Goal: Check status: Check status

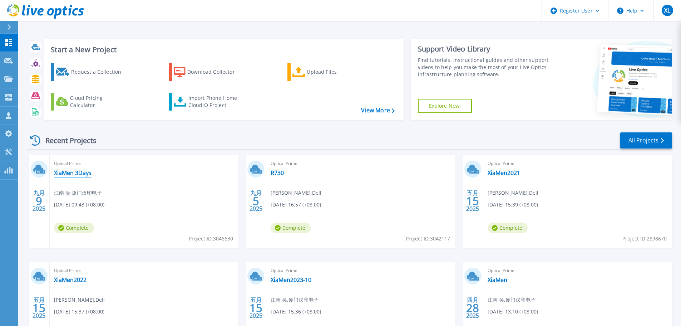
click at [69, 173] on link "XiaMen 3Days" at bounding box center [73, 172] width 38 height 7
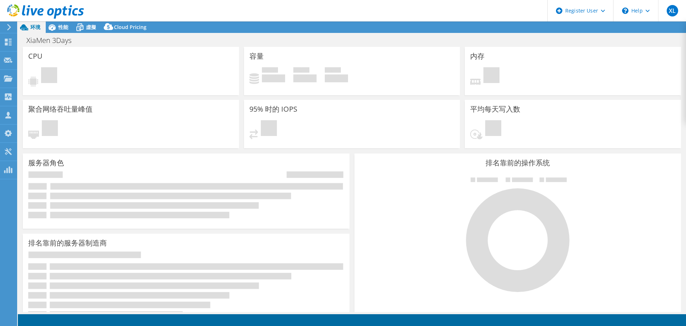
select select "USD"
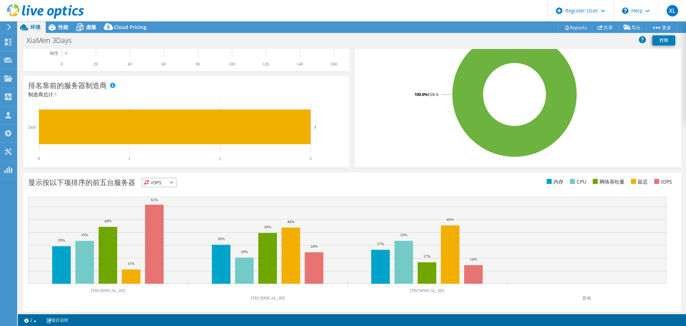
scroll to position [152, 0]
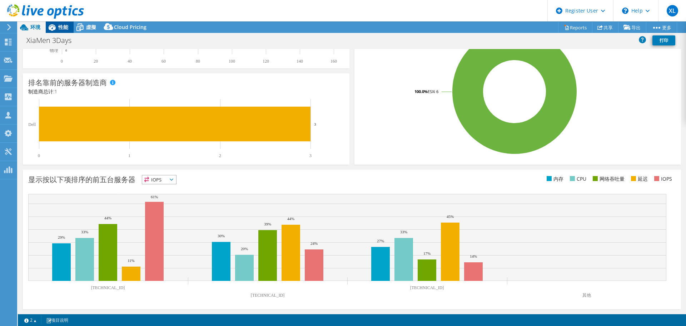
click at [63, 29] on span "性能" at bounding box center [63, 27] width 10 height 7
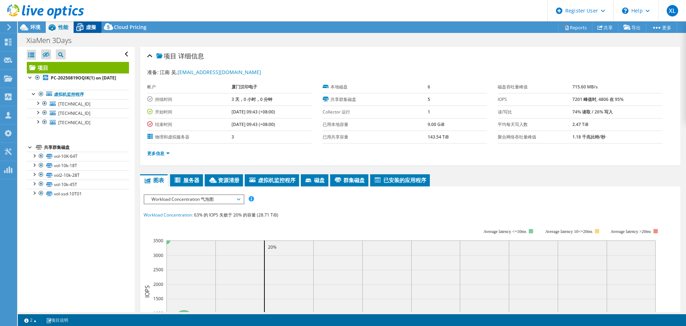
click at [87, 25] on span "虛擬" at bounding box center [91, 27] width 10 height 7
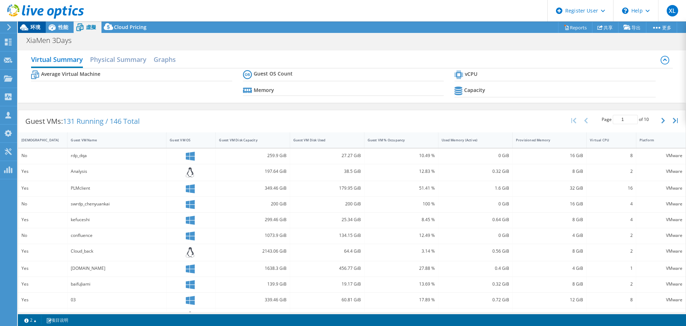
click at [39, 25] on span "环境" at bounding box center [35, 27] width 10 height 7
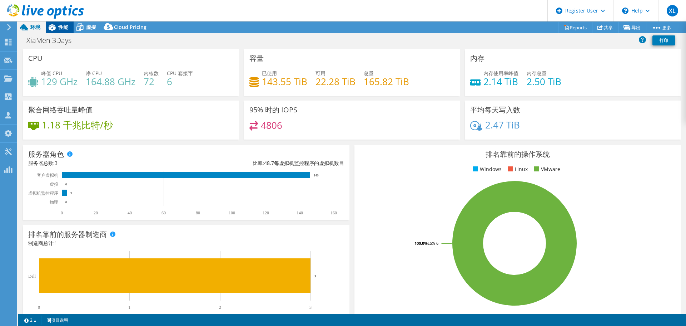
click at [61, 27] on span "性能" at bounding box center [63, 27] width 10 height 7
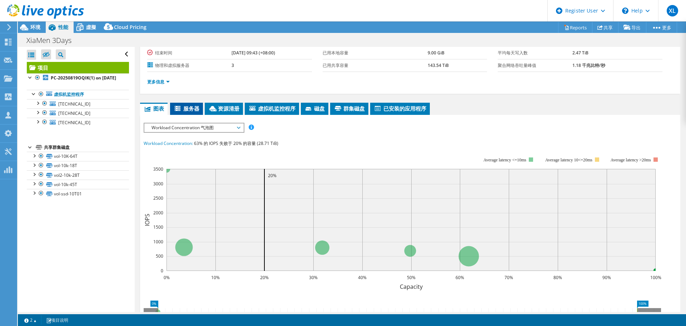
click at [192, 109] on span "服务器" at bounding box center [187, 108] width 26 height 7
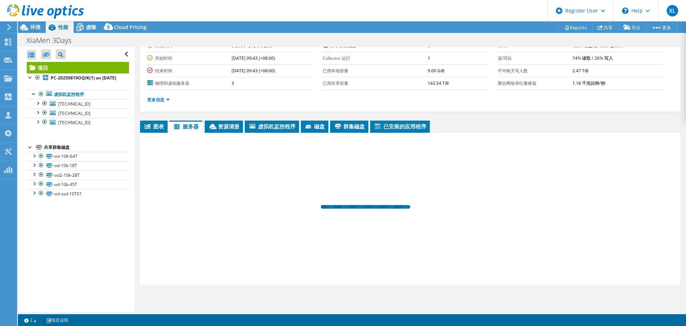
scroll to position [54, 0]
